Goal: Transaction & Acquisition: Obtain resource

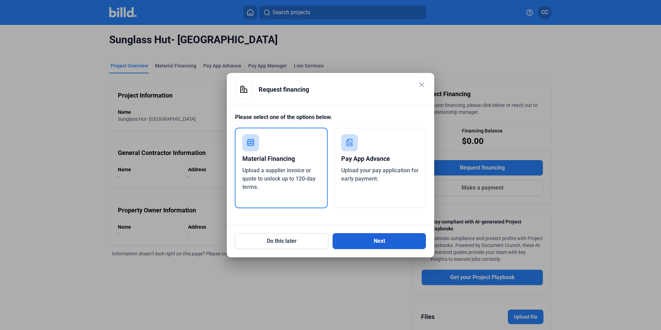
drag, startPoint x: 350, startPoint y: 233, endPoint x: 351, endPoint y: 236, distance: 3.6
click at [351, 236] on button "Next" at bounding box center [379, 241] width 93 height 16
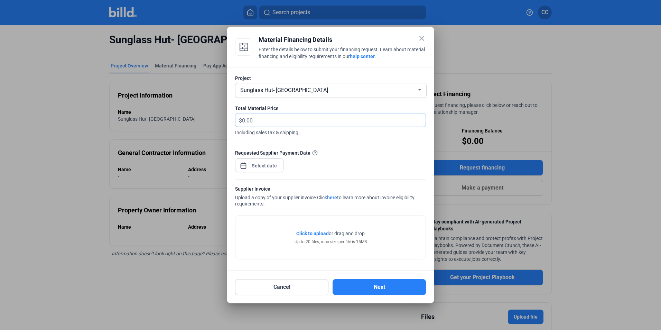
click at [288, 120] on input "text" at bounding box center [334, 119] width 184 height 13
click at [321, 236] on span "Click to upload Tap to upload" at bounding box center [312, 233] width 33 height 7
click at [428, 39] on mat-dialog-container "close Material Financing Details Enter the details below to submit your financi…" at bounding box center [330, 165] width 207 height 277
click at [423, 36] on mat-icon "close" at bounding box center [422, 38] width 8 height 8
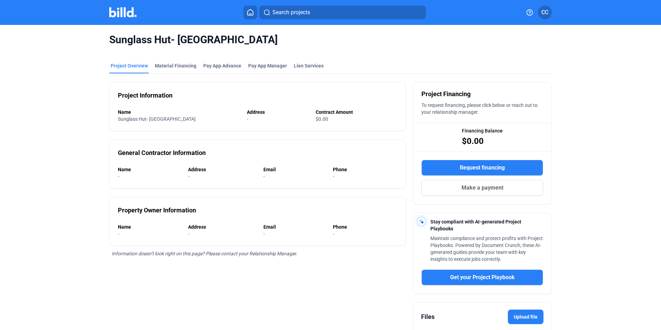
click at [469, 168] on span "Request financing" at bounding box center [482, 168] width 45 height 8
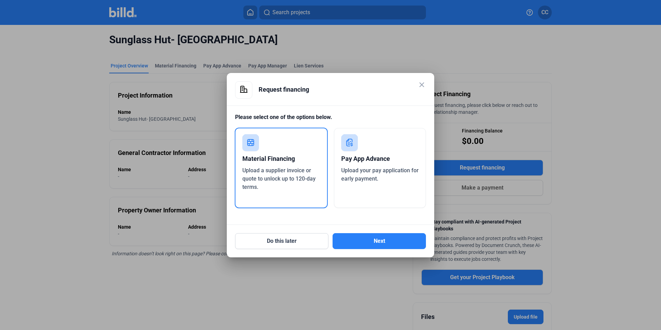
click at [305, 160] on div "Material Financing" at bounding box center [281, 158] width 78 height 15
click at [369, 241] on button "Next" at bounding box center [379, 241] width 93 height 16
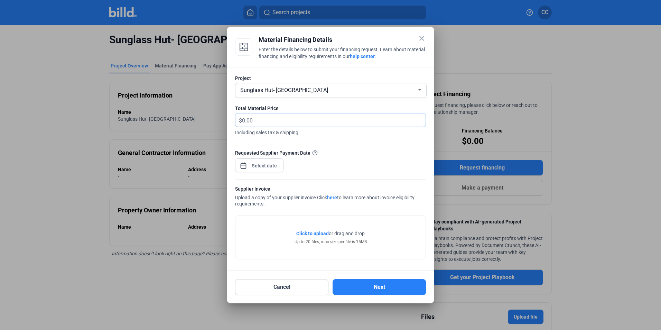
click at [260, 115] on input "text" at bounding box center [330, 119] width 176 height 13
type input "1,474.97"
click at [257, 167] on div "close Material Financing Details Enter the details below to submit your financi…" at bounding box center [330, 165] width 661 height 330
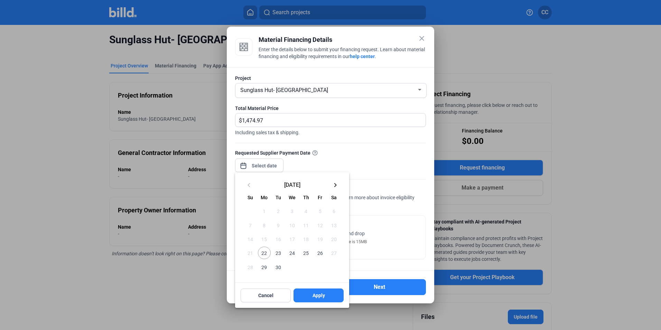
click at [267, 254] on span "22" at bounding box center [264, 253] width 12 height 12
click at [322, 299] on span "Apply" at bounding box center [319, 295] width 12 height 7
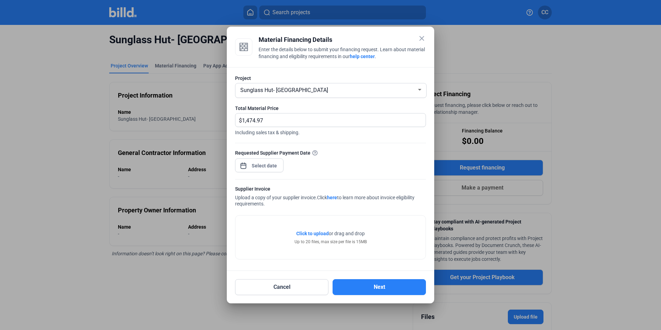
click at [319, 232] on span "Click to upload" at bounding box center [312, 234] width 33 height 6
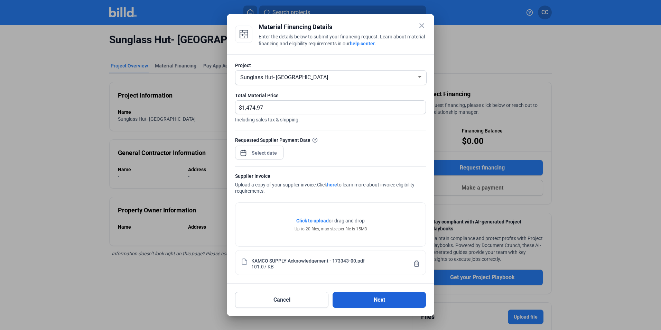
click at [402, 298] on button "Next" at bounding box center [379, 300] width 93 height 16
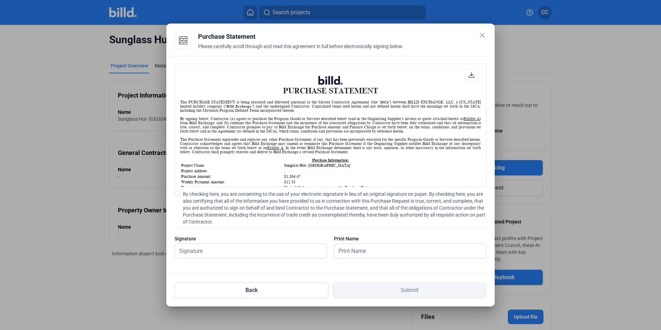
scroll to position [0, 0]
click at [197, 191] on span "By checking here, you are consenting to the use of your electronic signature in…" at bounding box center [335, 208] width 304 height 35
click at [0, 0] on input "By checking here, you are consenting to the use of your electronic signature in…" at bounding box center [0, 0] width 0 height 0
click at [217, 252] on input "text" at bounding box center [251, 251] width 152 height 14
type input "[PERSON_NAME]"
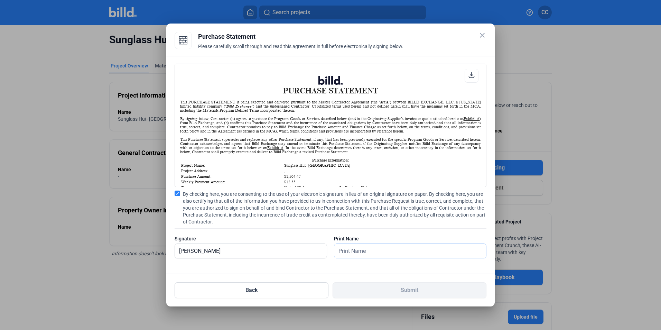
type input "[PERSON_NAME]"
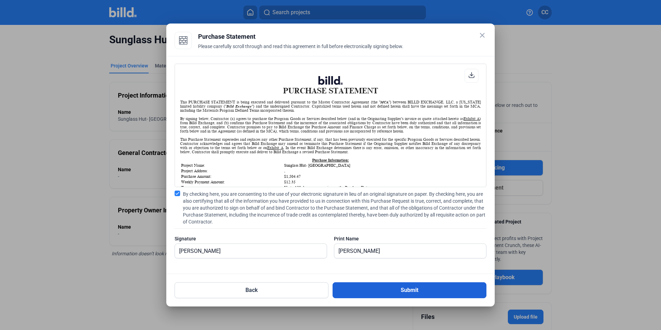
click at [390, 288] on button "Submit" at bounding box center [410, 290] width 154 height 16
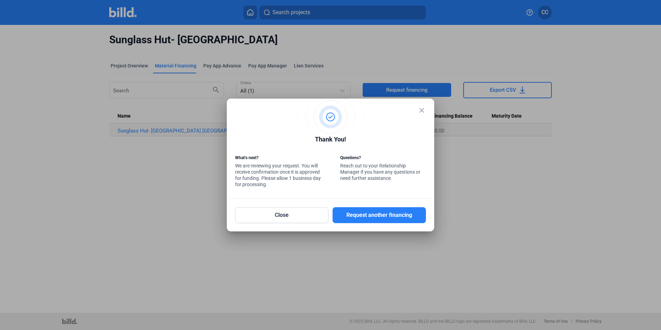
click at [420, 109] on mat-icon "close" at bounding box center [422, 110] width 8 height 8
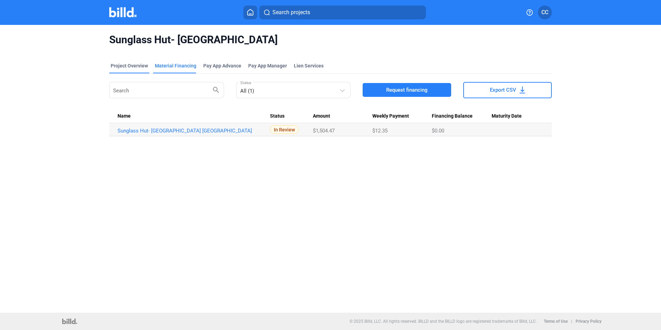
click at [135, 66] on div "Project Overview" at bounding box center [129, 65] width 37 height 7
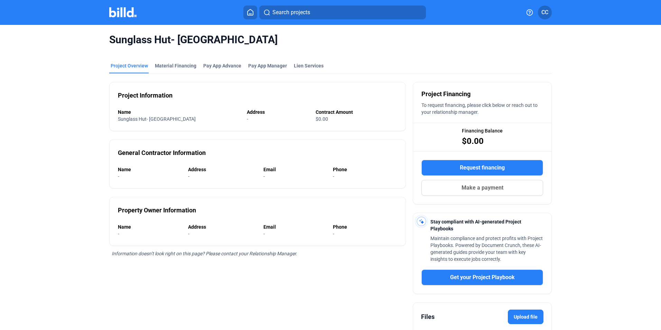
click at [465, 163] on button "Request financing" at bounding box center [482, 168] width 122 height 16
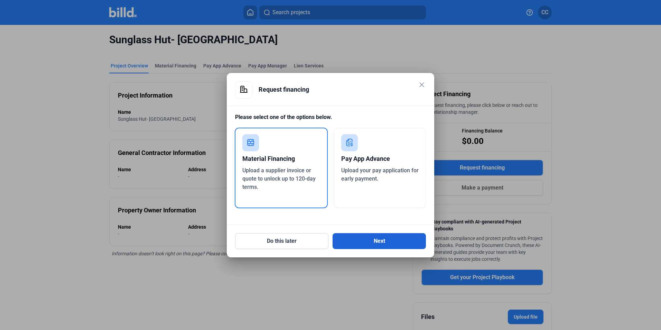
click at [365, 237] on button "Next" at bounding box center [379, 241] width 93 height 16
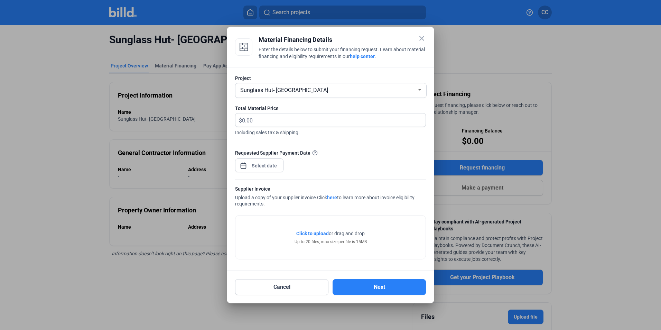
click at [423, 35] on mat-icon "close" at bounding box center [422, 38] width 8 height 8
